Goal: Find specific page/section: Find specific page/section

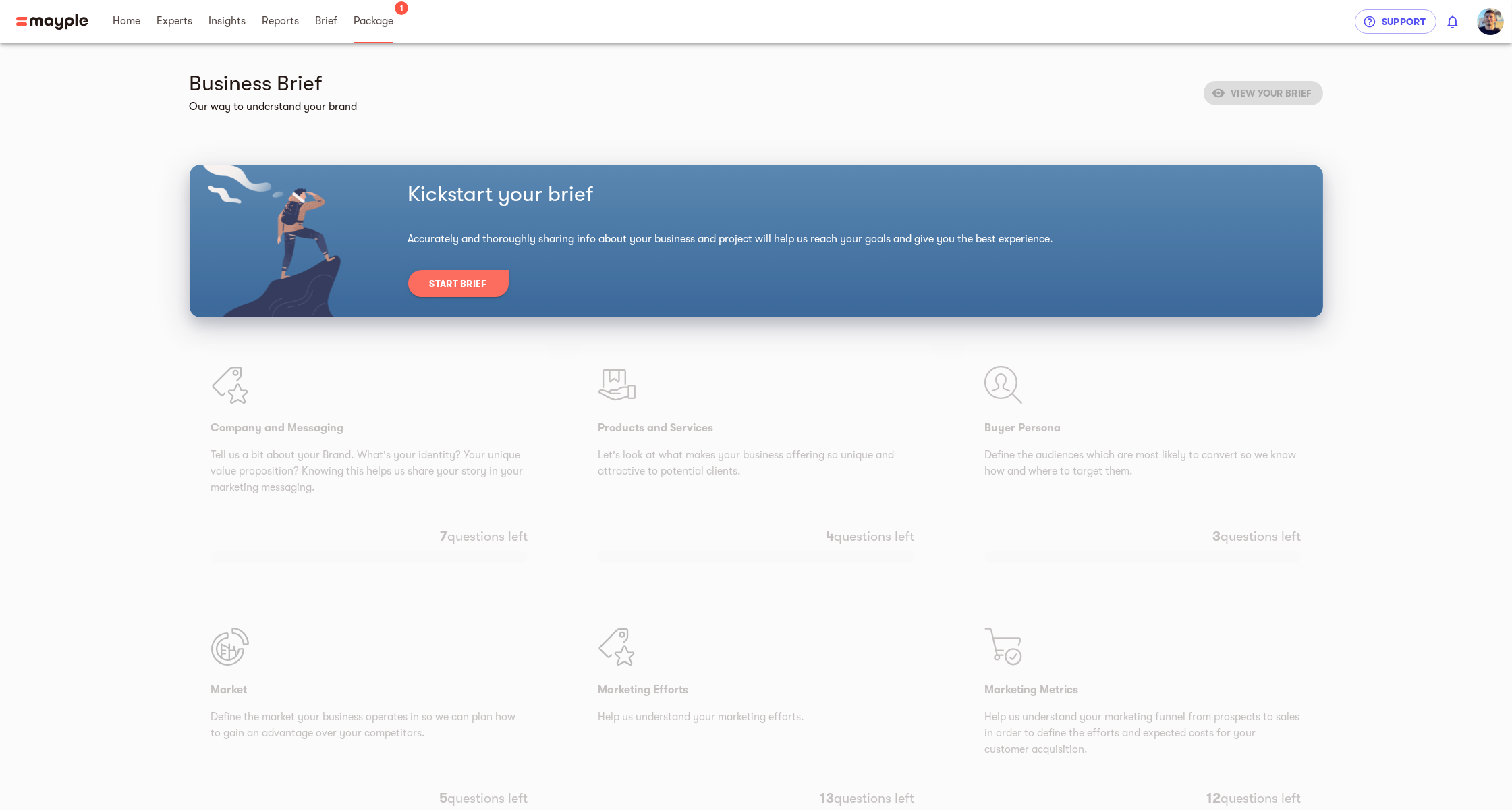
click at [389, 19] on span "Package" at bounding box center [373, 21] width 40 height 16
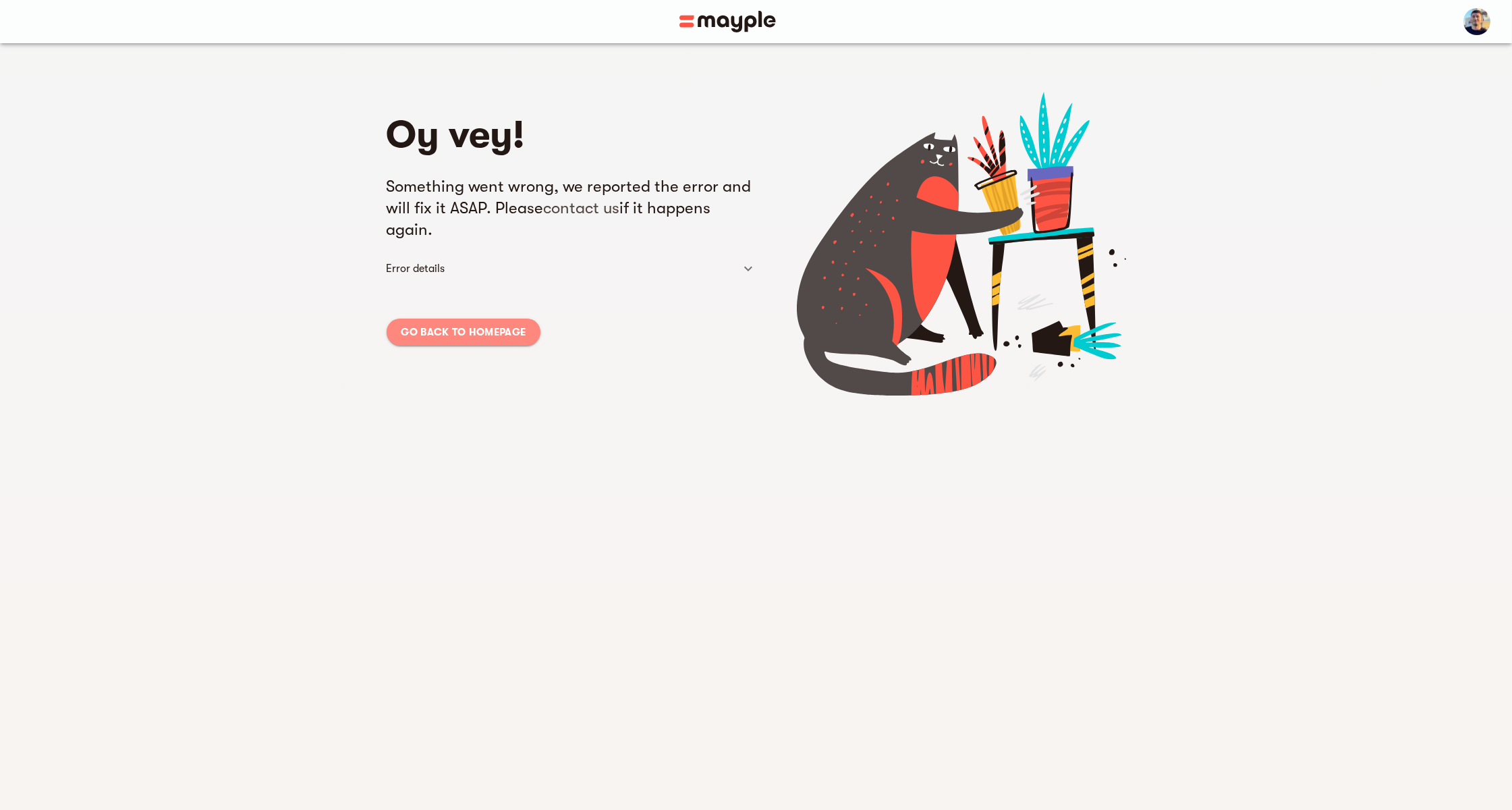
click at [493, 338] on span "Go back to homepage" at bounding box center [464, 332] width 125 height 16
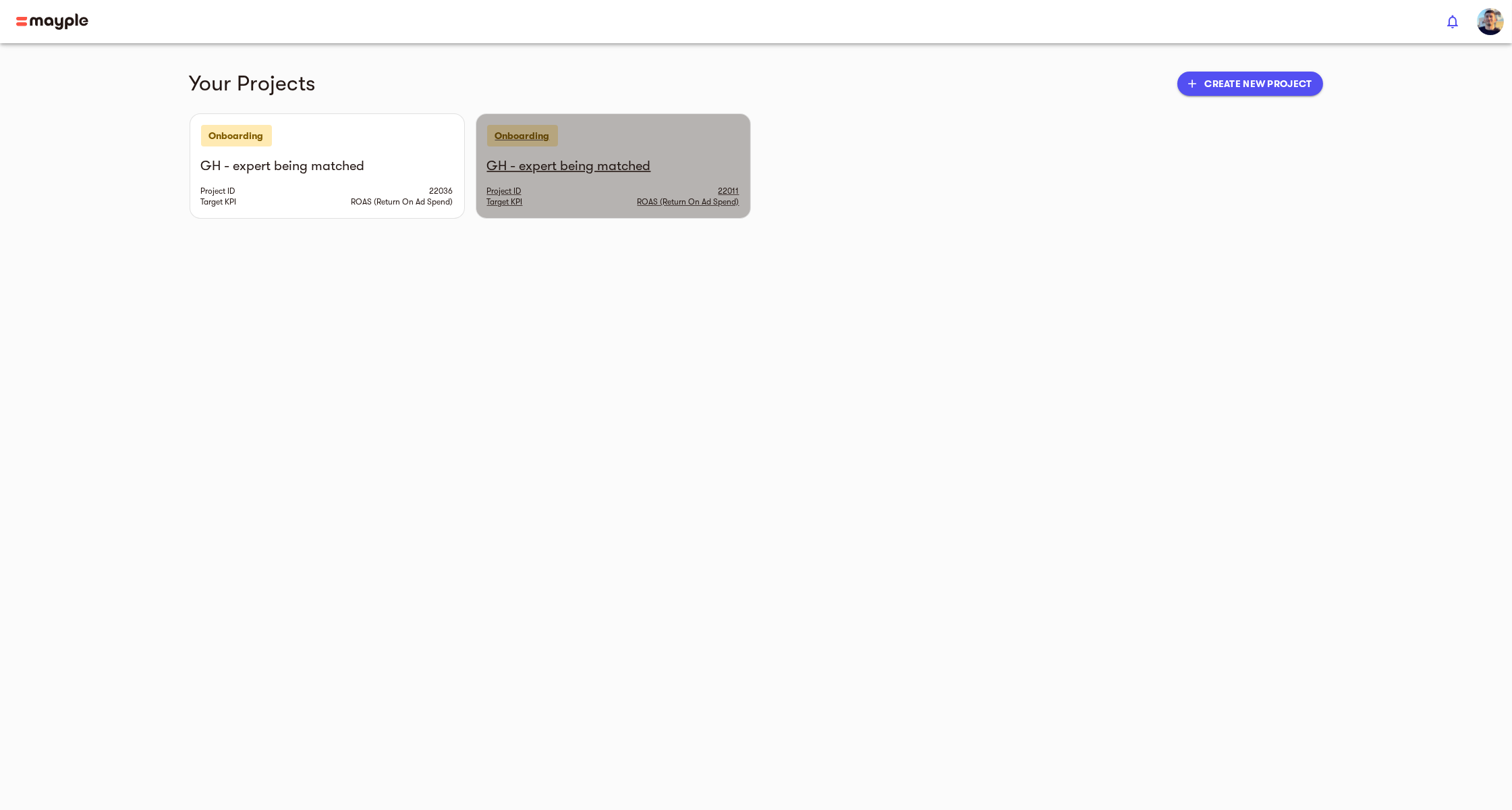
click at [563, 190] on div "Project ID 22011" at bounding box center [613, 190] width 252 height 11
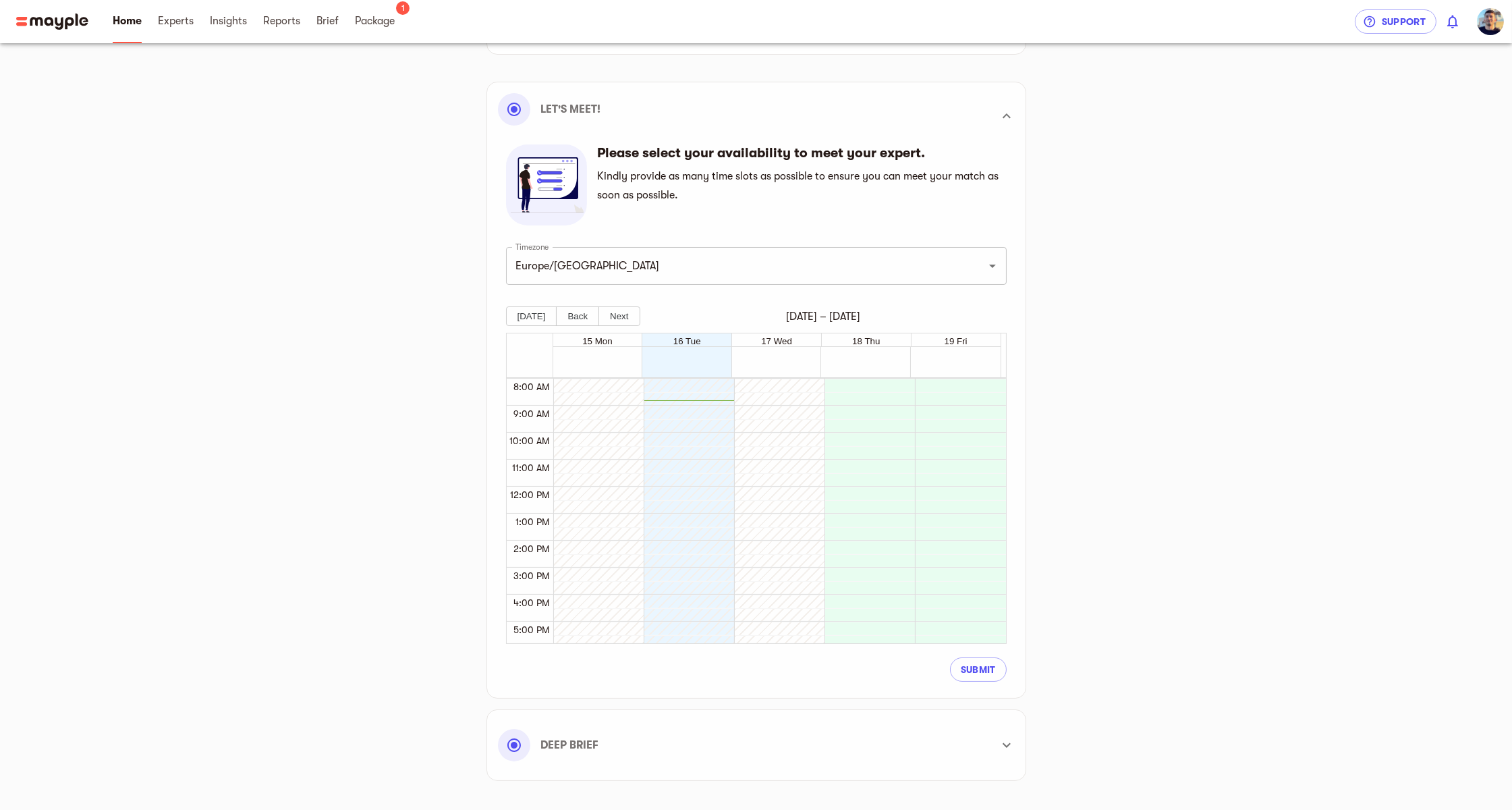
scroll to position [211, 0]
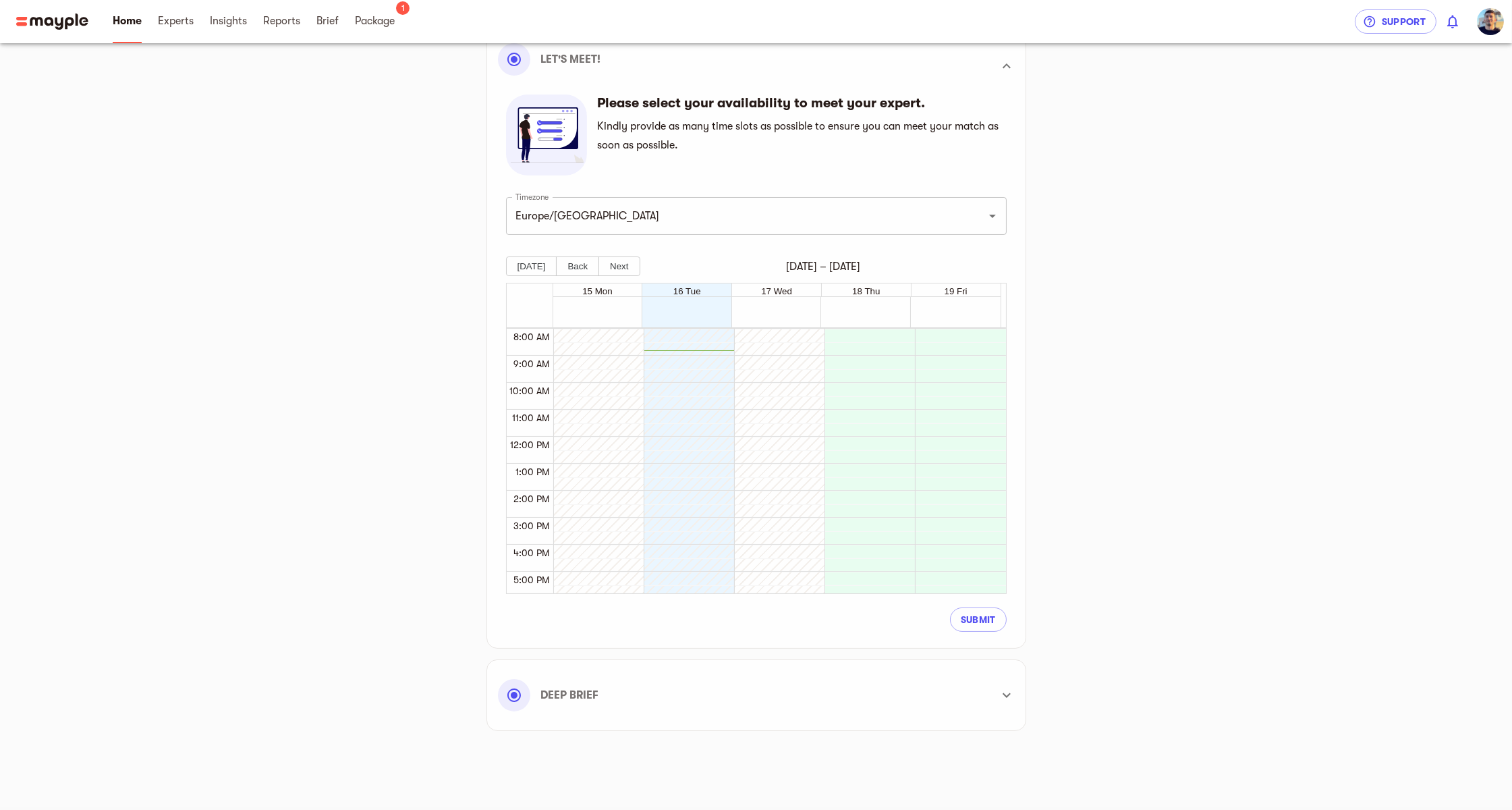
click at [876, 356] on div at bounding box center [866, 437] width 84 height 648
drag, startPoint x: 863, startPoint y: 333, endPoint x: 862, endPoint y: 461, distance: 128.0
click at [863, 482] on div "8:00 AM – 1:00 PM" at bounding box center [866, 437] width 84 height 648
drag, startPoint x: 870, startPoint y: 463, endPoint x: 885, endPoint y: 337, distance: 126.9
drag, startPoint x: 887, startPoint y: 338, endPoint x: 886, endPoint y: 412, distance: 74.0
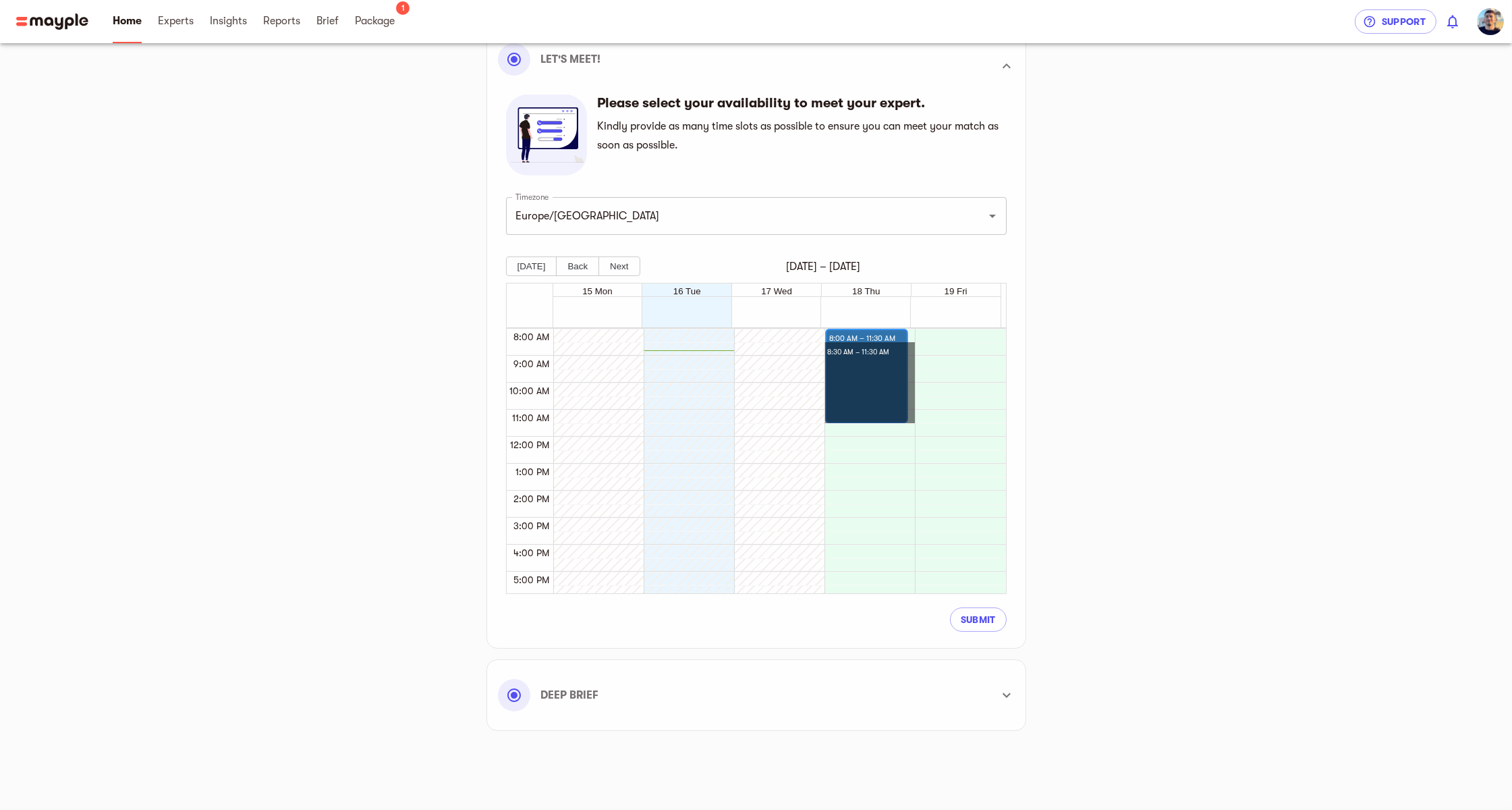
drag, startPoint x: 886, startPoint y: 412, endPoint x: 903, endPoint y: 325, distance: 88.6
click at [903, 325] on div "15 Mon 16 Tue 17 Wed 18 Thu 19 Fri 12:00 AM 1:00 AM 2:00 AM 3:00 AM 4:00 AM 5:0…" at bounding box center [757, 438] width 501 height 311
click at [427, 149] on div "Gear Up for Kick-off Meet your expert Connect accounts Marketing plan Our syste…" at bounding box center [756, 295] width 1134 height 893
